Goal: Task Accomplishment & Management: Use online tool/utility

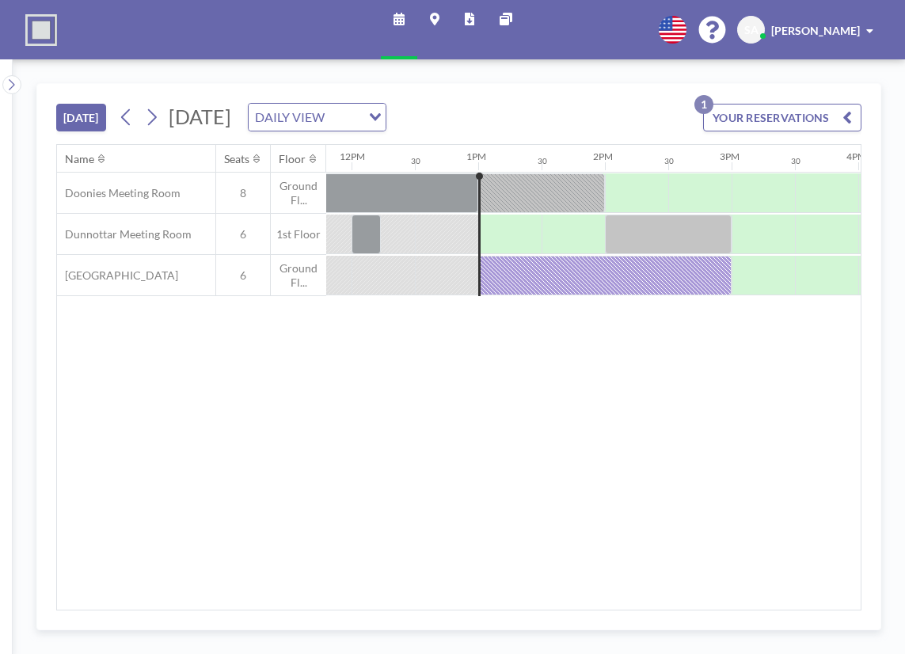
scroll to position [0, 1584]
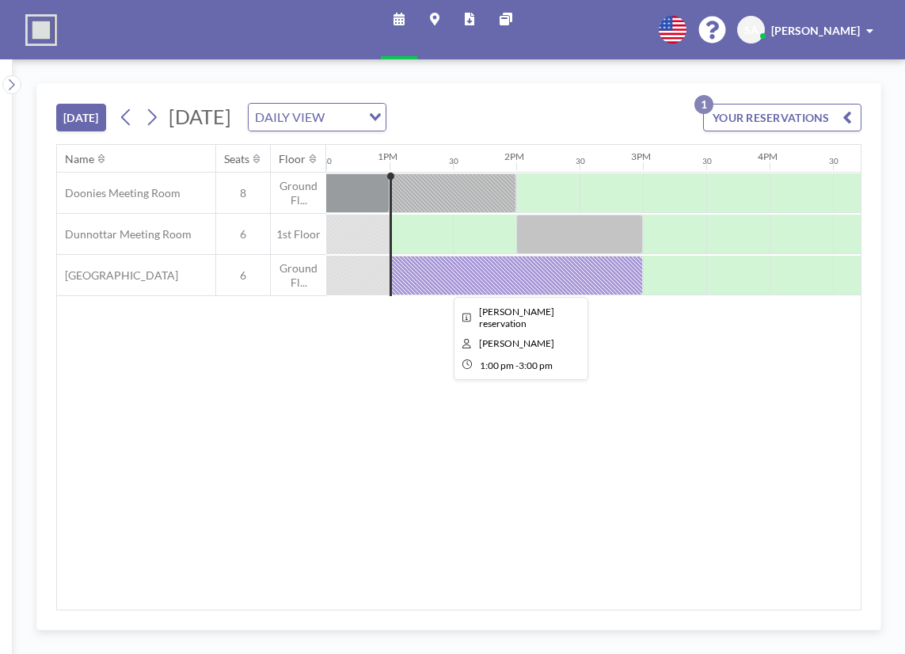
click at [477, 278] on div at bounding box center [516, 276] width 253 height 40
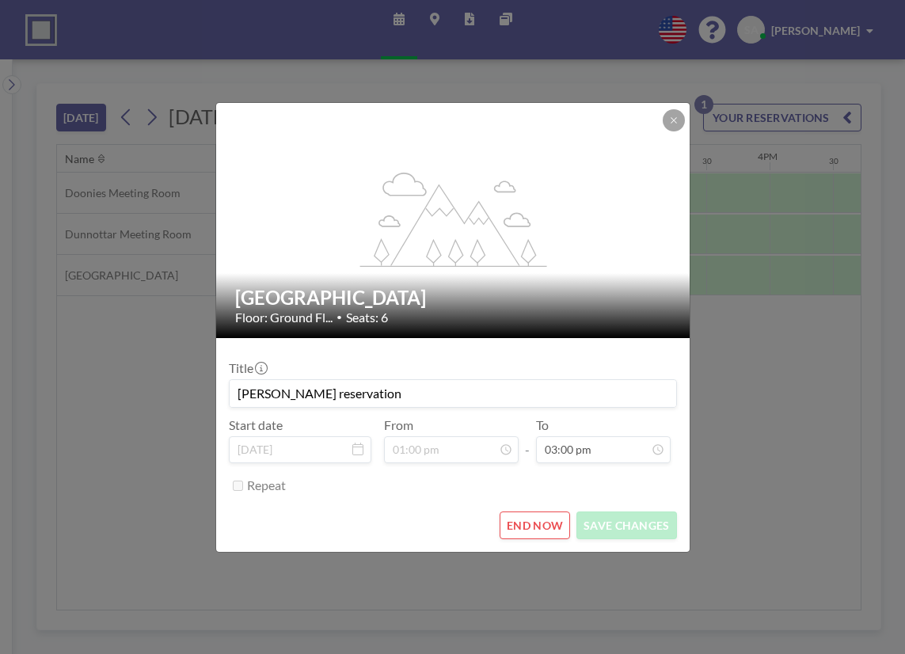
click at [546, 528] on button "END NOW" at bounding box center [535, 526] width 70 height 28
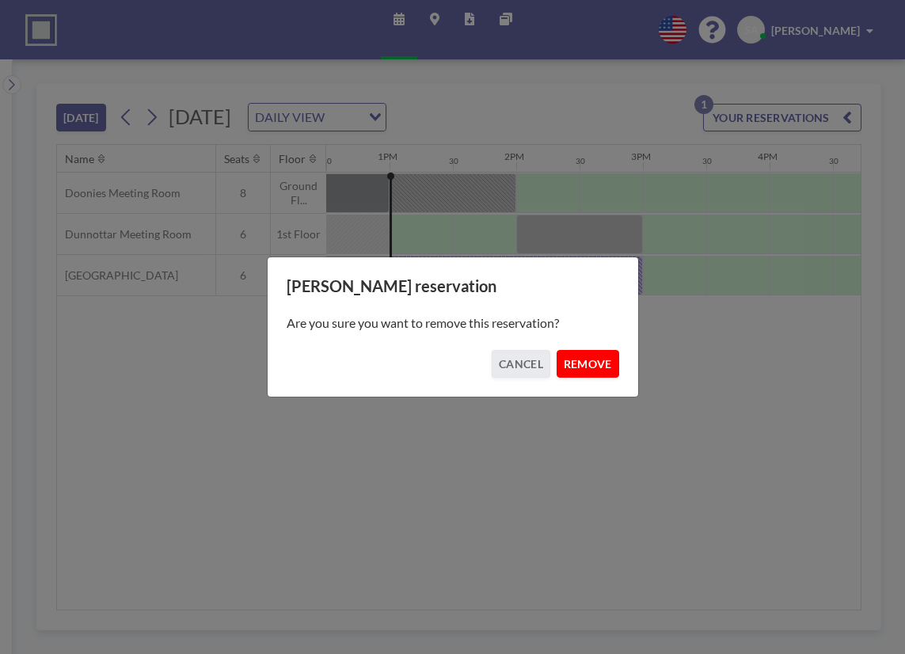
click at [579, 367] on button "REMOVE" at bounding box center [588, 364] width 63 height 28
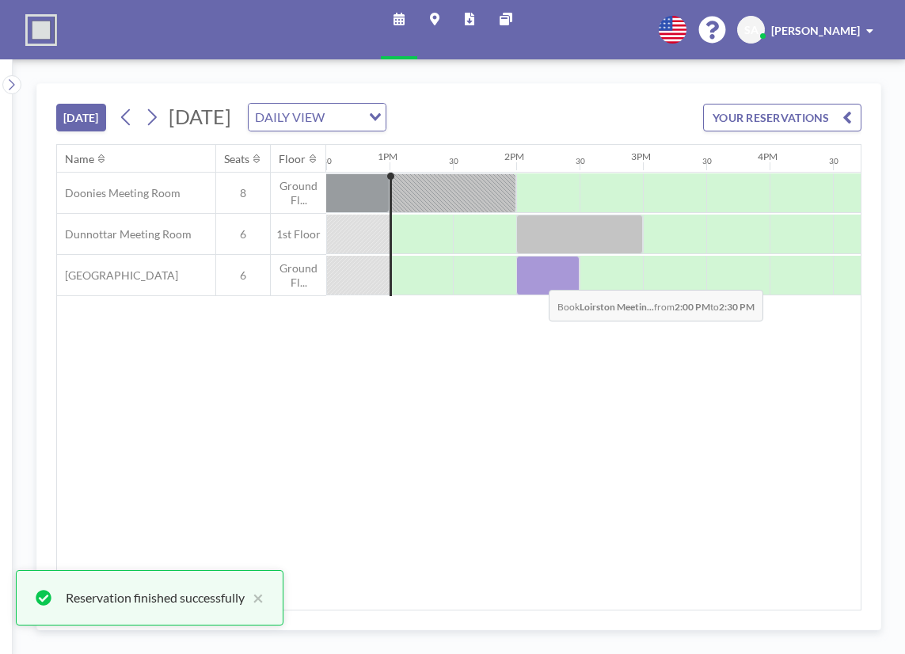
click at [536, 278] on div at bounding box center [547, 276] width 63 height 40
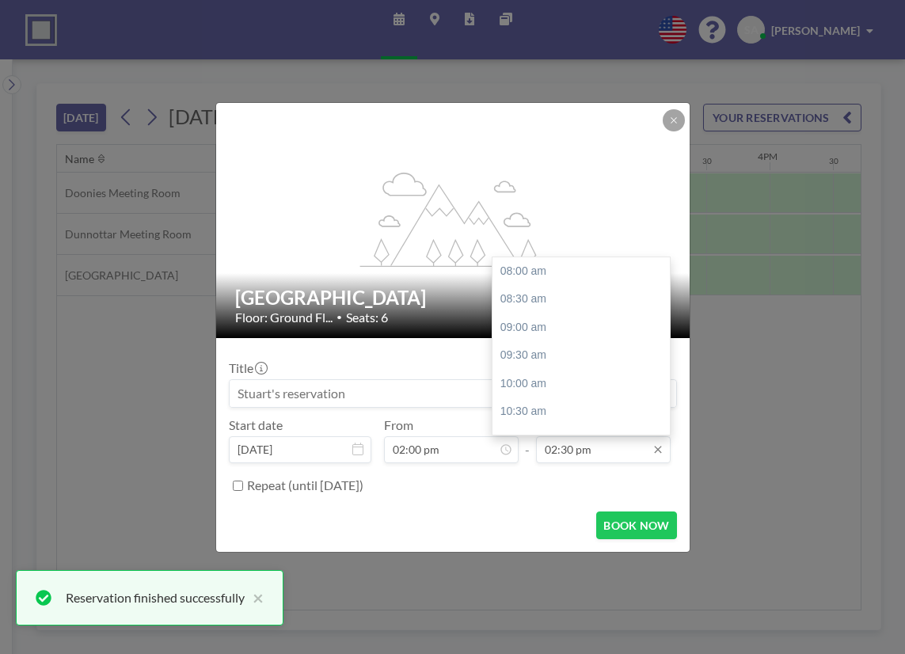
scroll to position [367, 0]
click at [639, 451] on input "02:30 pm" at bounding box center [603, 449] width 135 height 27
click at [571, 291] on div "03:00 pm" at bounding box center [585, 299] width 185 height 29
type input "03:00 pm"
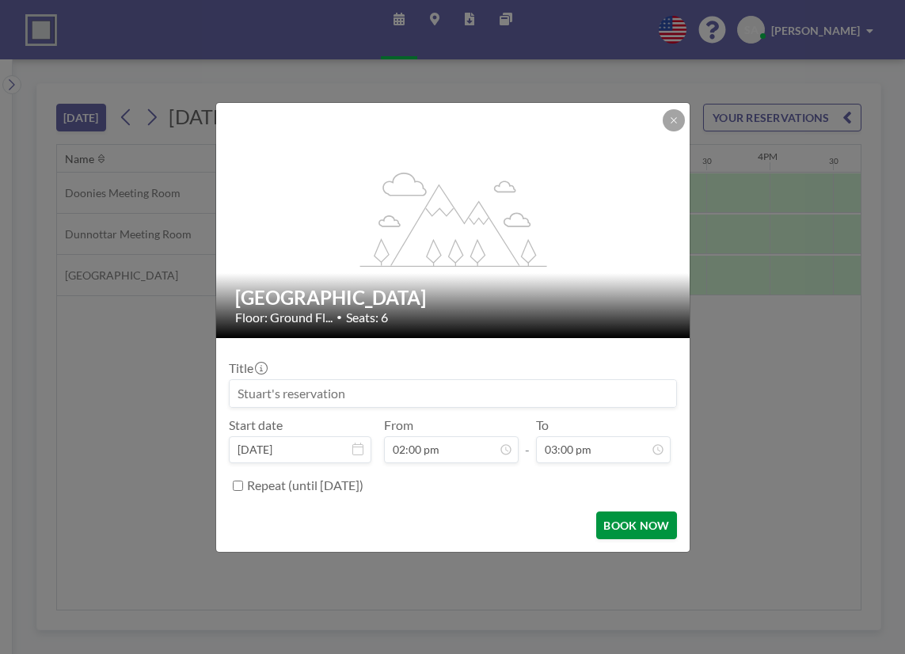
click at [646, 528] on button "BOOK NOW" at bounding box center [636, 526] width 80 height 28
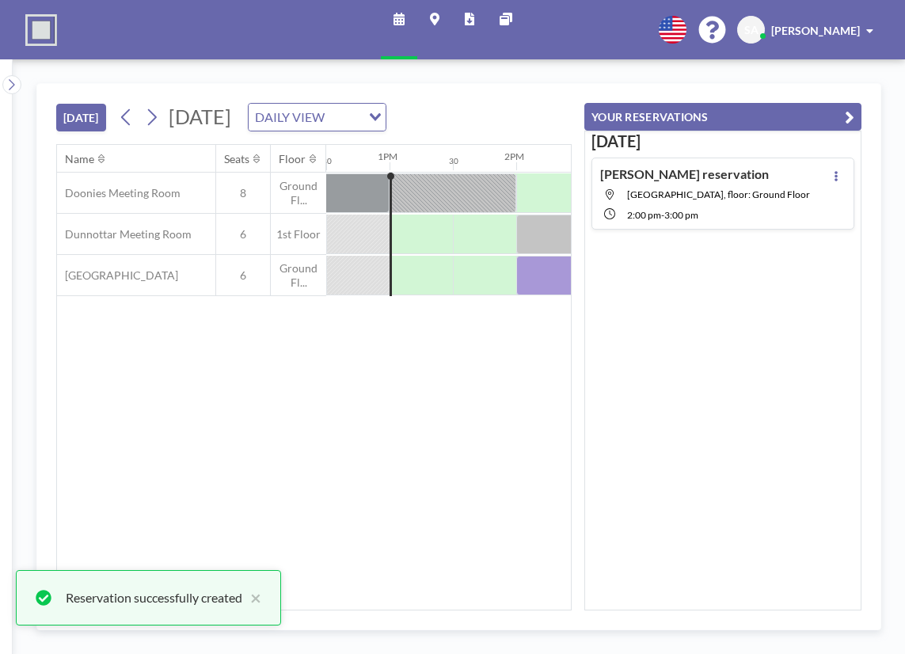
click at [849, 123] on icon "button" at bounding box center [850, 117] width 10 height 19
